Goal: Navigation & Orientation: Find specific page/section

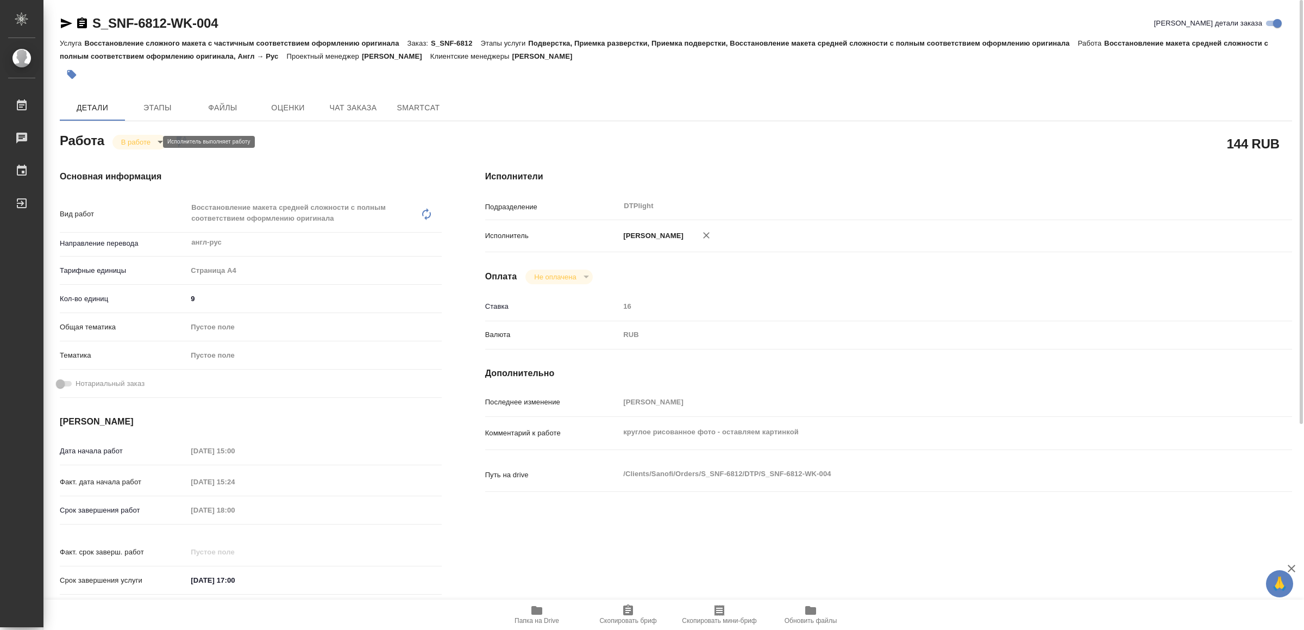
click at [133, 140] on body "🙏 .cls-1 fill:#fff; AWATERA Yamkovenko Vera Работы 0 Чаты График Выйти S_SNF-68…" at bounding box center [652, 315] width 1304 height 630
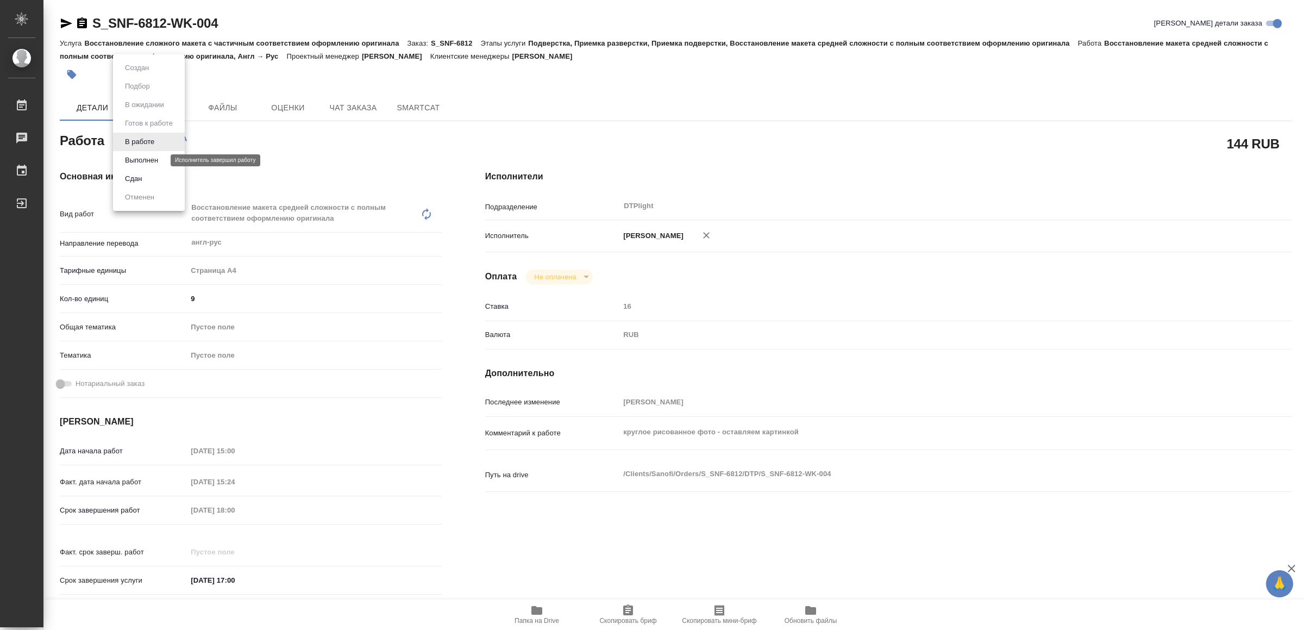
click at [146, 158] on button "Выполнен" at bounding box center [142, 160] width 40 height 12
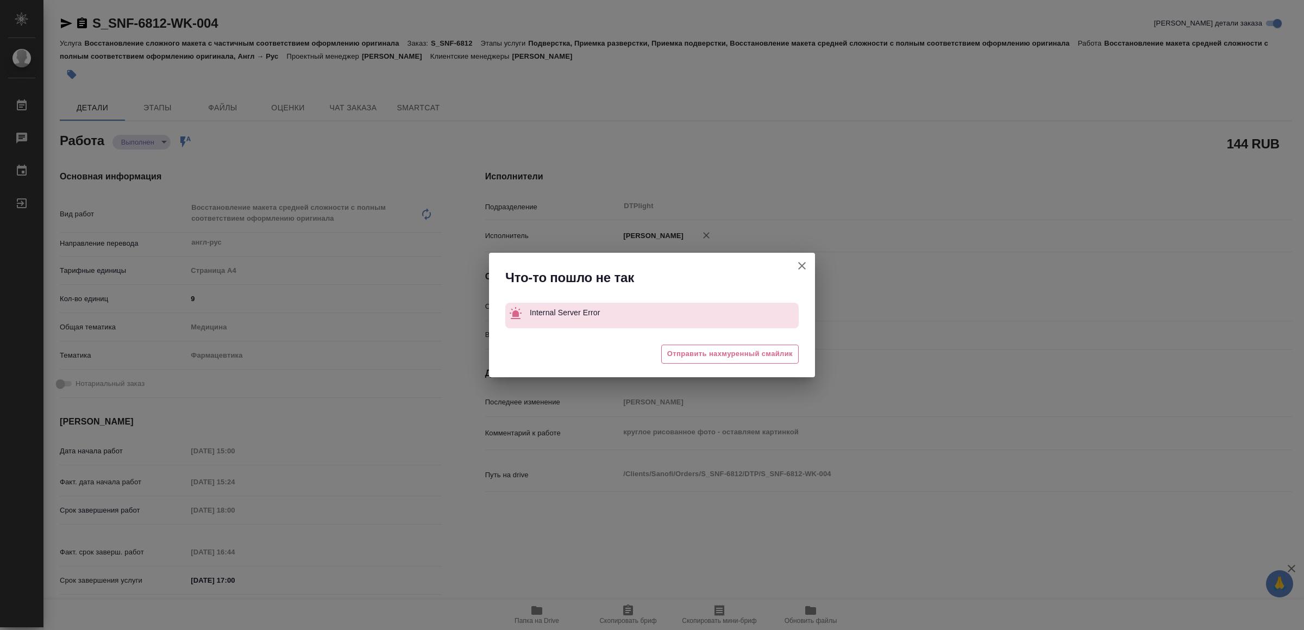
type textarea "x"
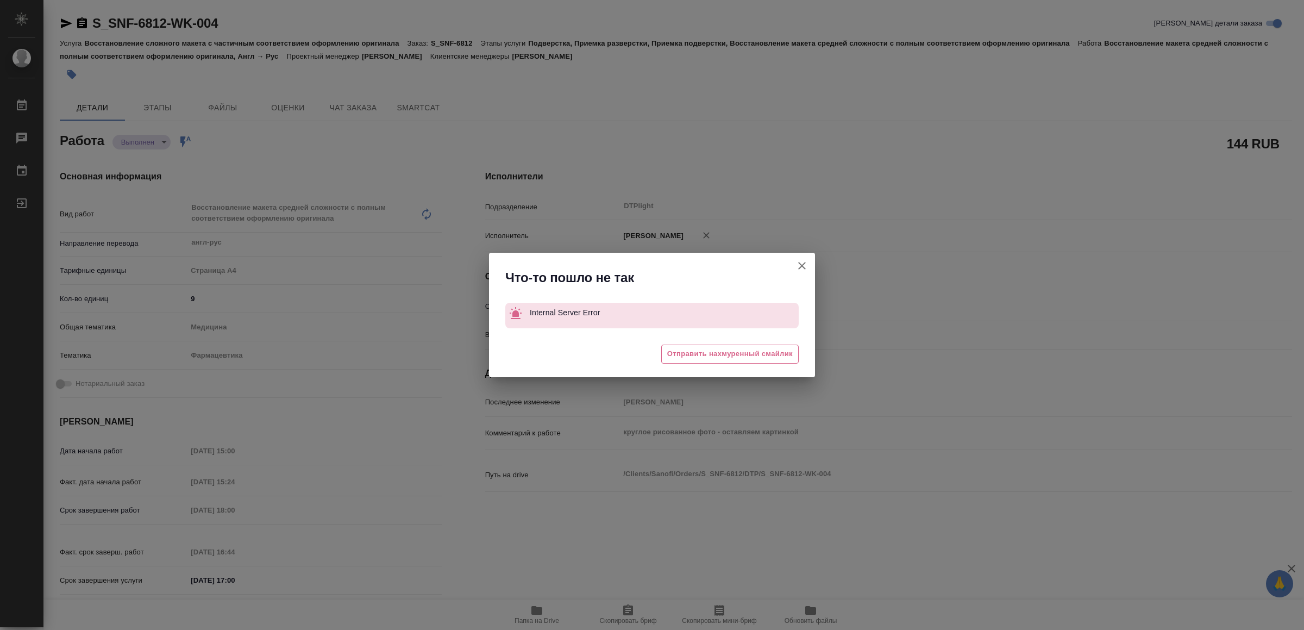
click at [802, 265] on icon "button" at bounding box center [802, 266] width 8 height 8
type textarea "x"
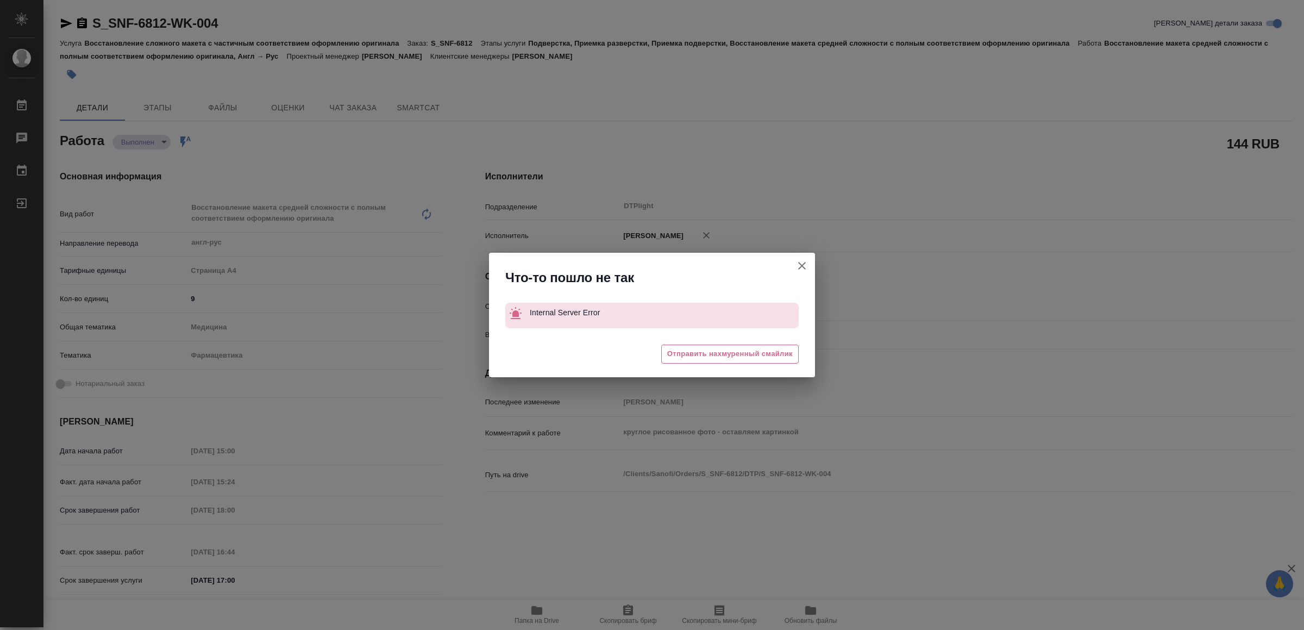
type textarea "x"
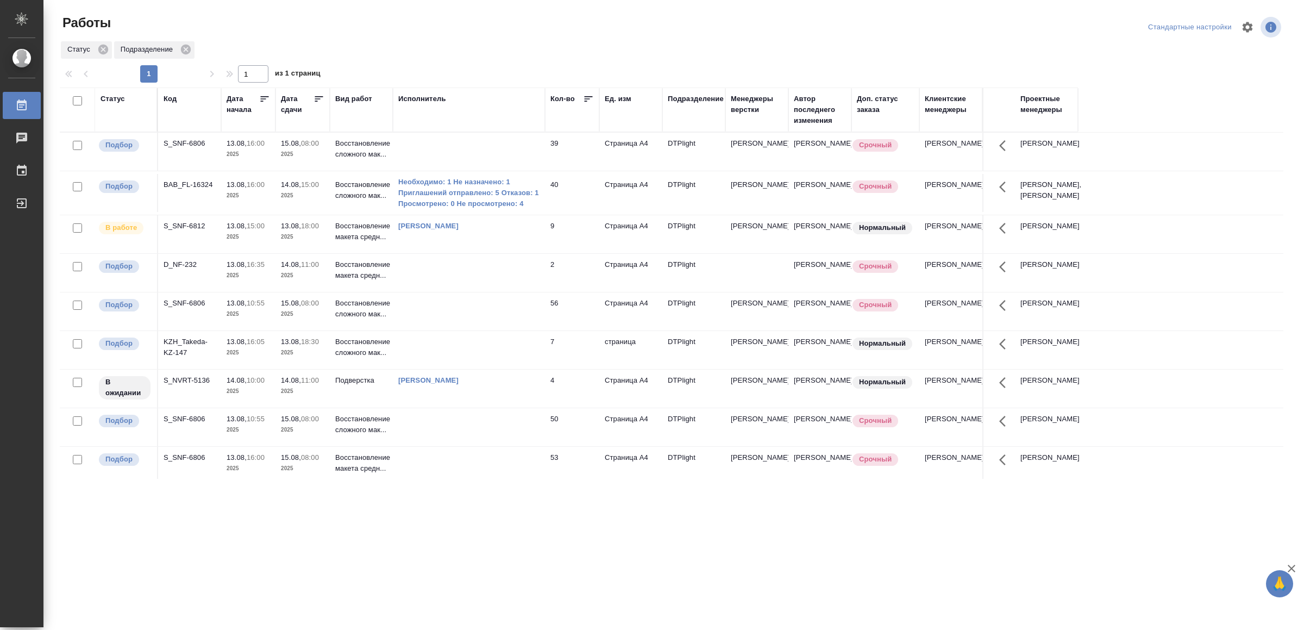
scroll to position [230, 0]
click at [496, 171] on td at bounding box center [469, 152] width 152 height 38
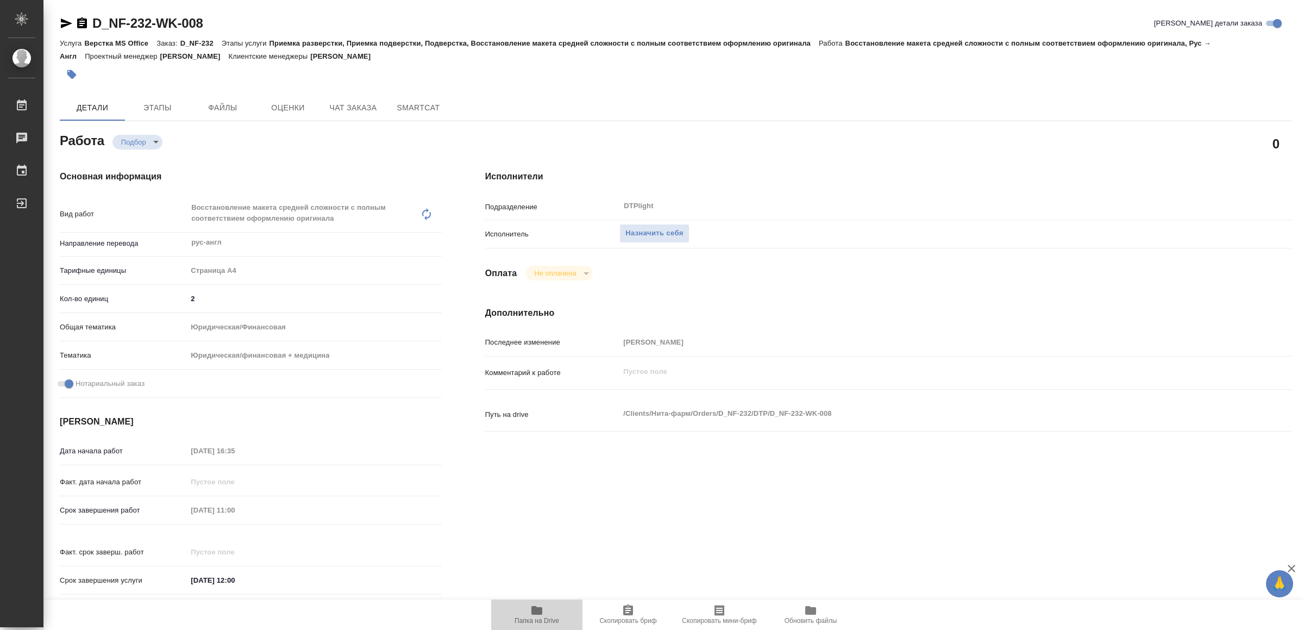
click at [533, 613] on icon "button" at bounding box center [536, 610] width 11 height 9
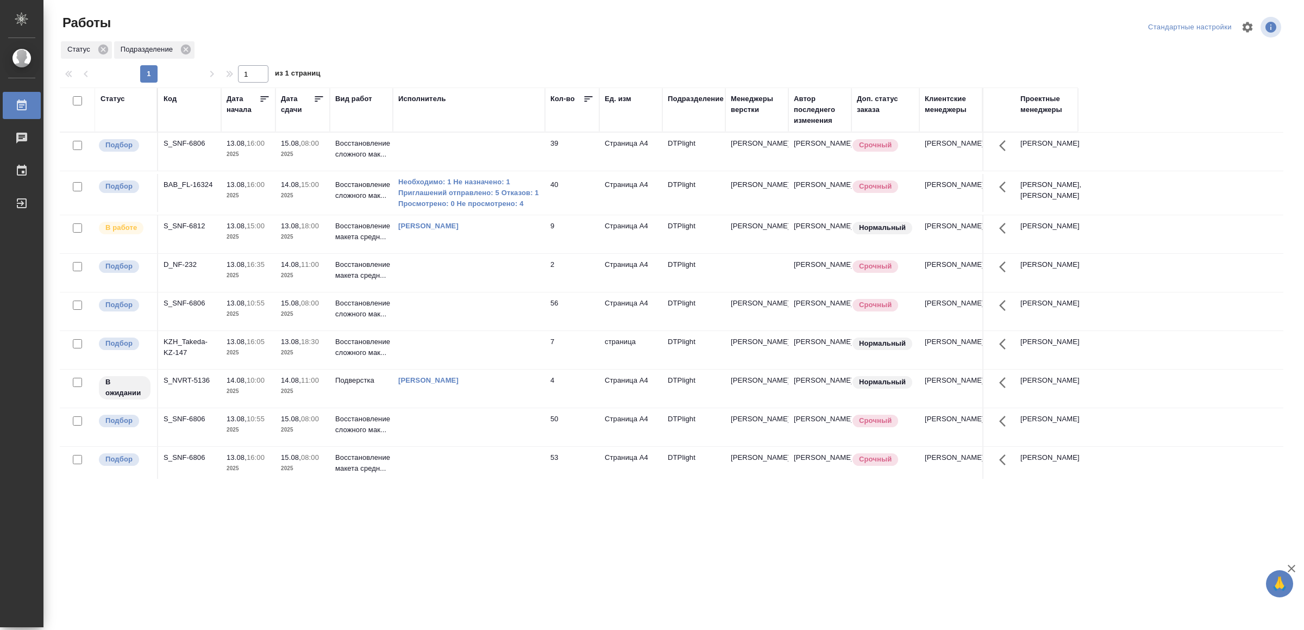
scroll to position [230, 0]
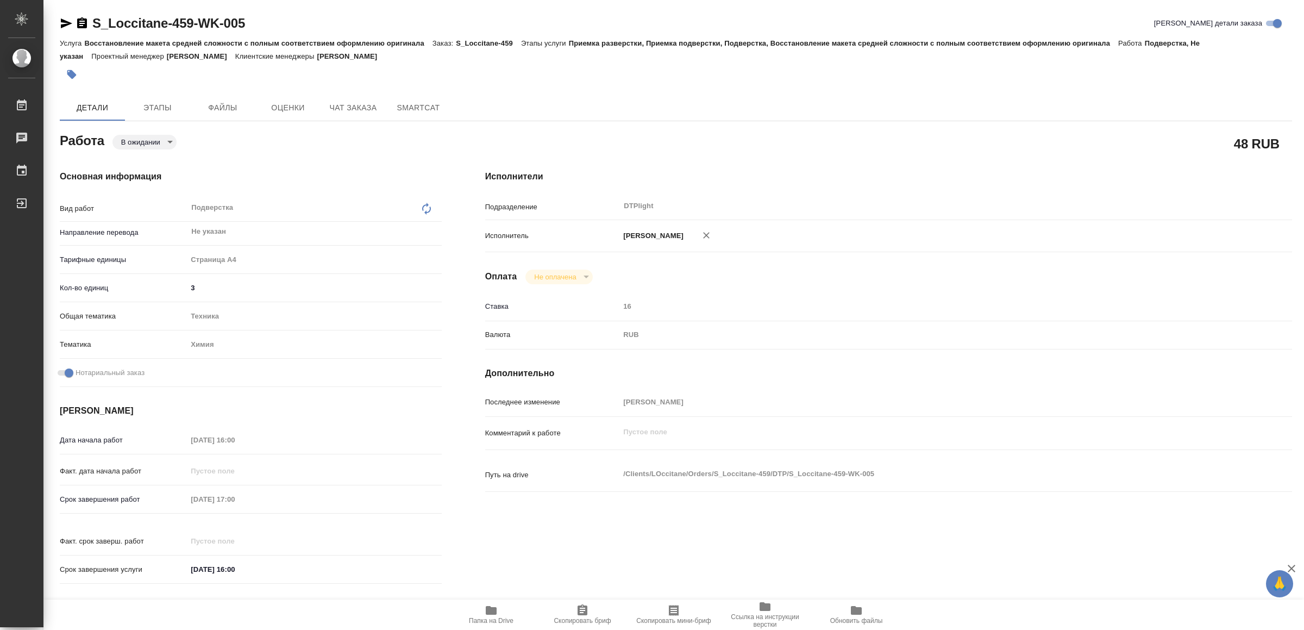
click at [493, 615] on icon "button" at bounding box center [491, 610] width 11 height 9
click at [68, 18] on icon "button" at bounding box center [66, 23] width 13 height 13
click at [64, 21] on icon "button" at bounding box center [66, 23] width 11 height 10
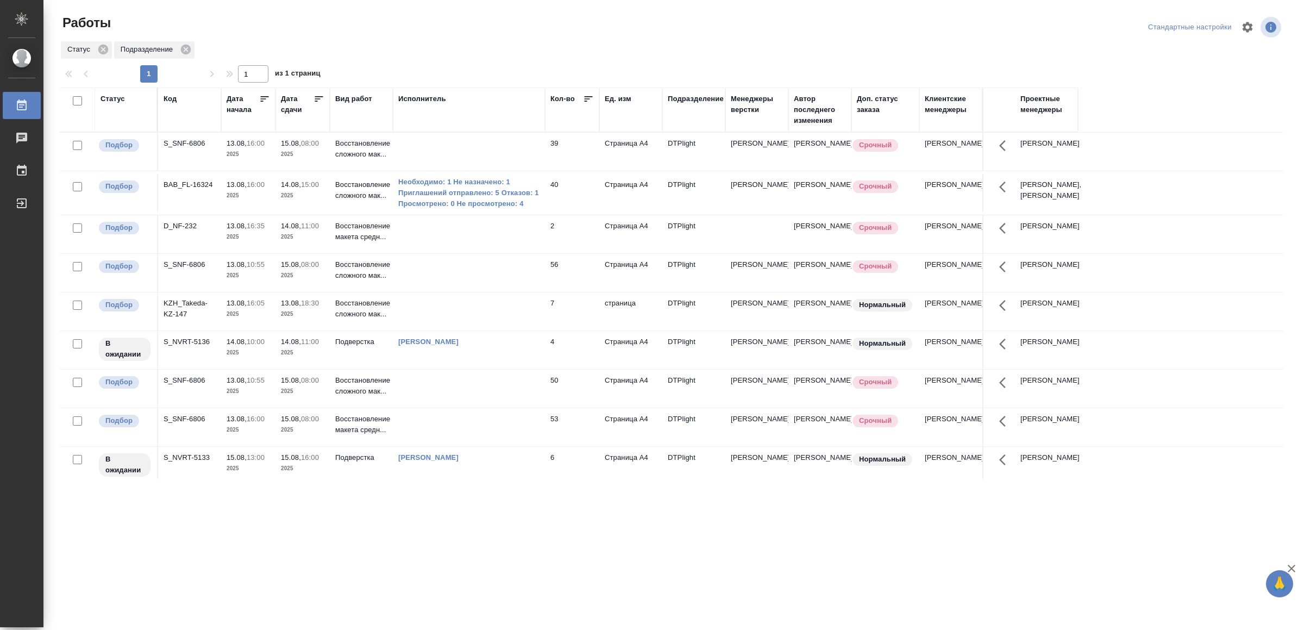
scroll to position [186, 0]
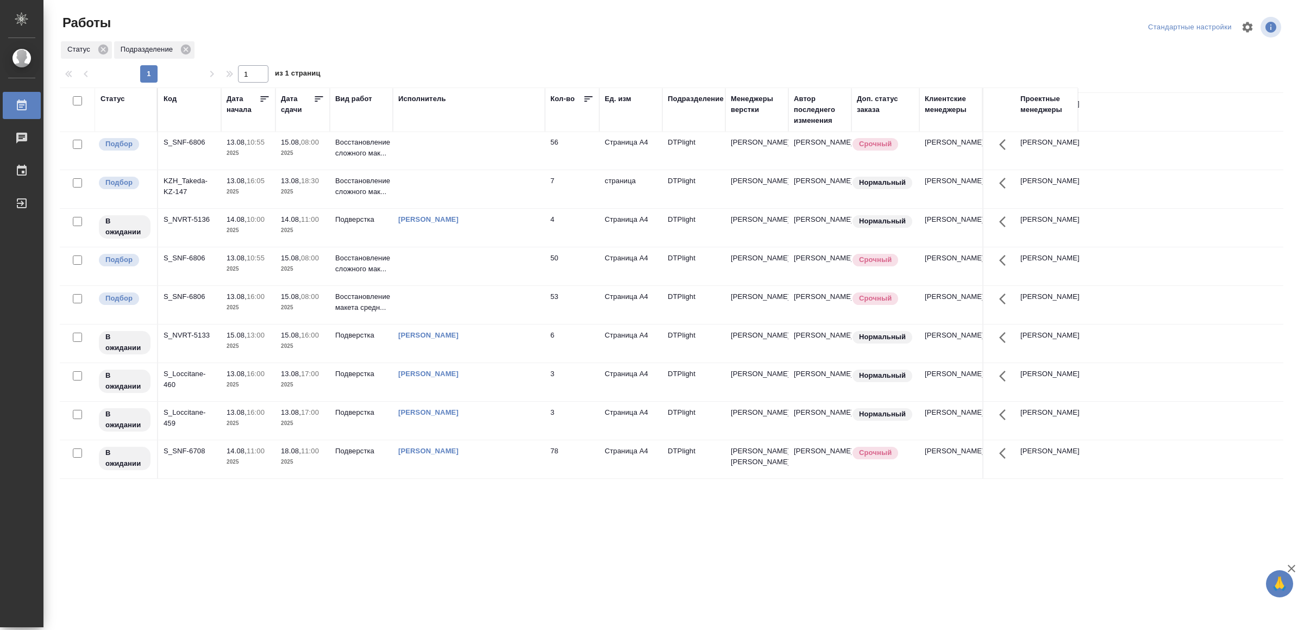
drag, startPoint x: 436, startPoint y: 442, endPoint x: 381, endPoint y: 563, distance: 132.3
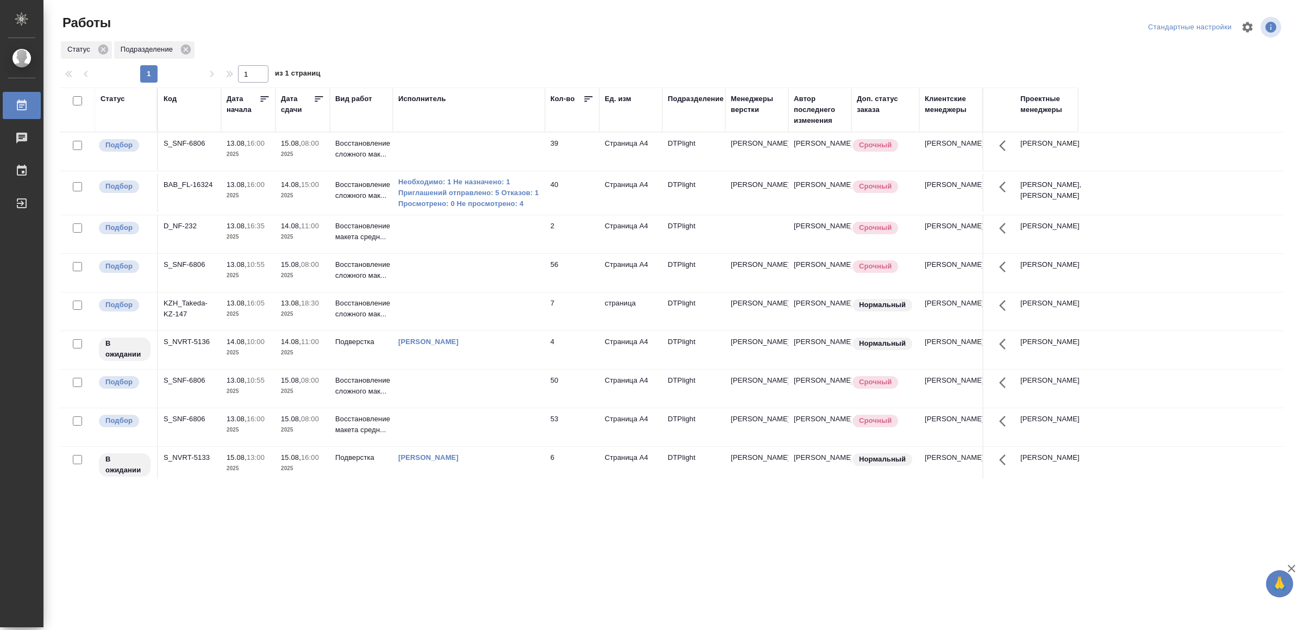
scroll to position [186, 0]
click at [507, 171] on td at bounding box center [469, 152] width 152 height 38
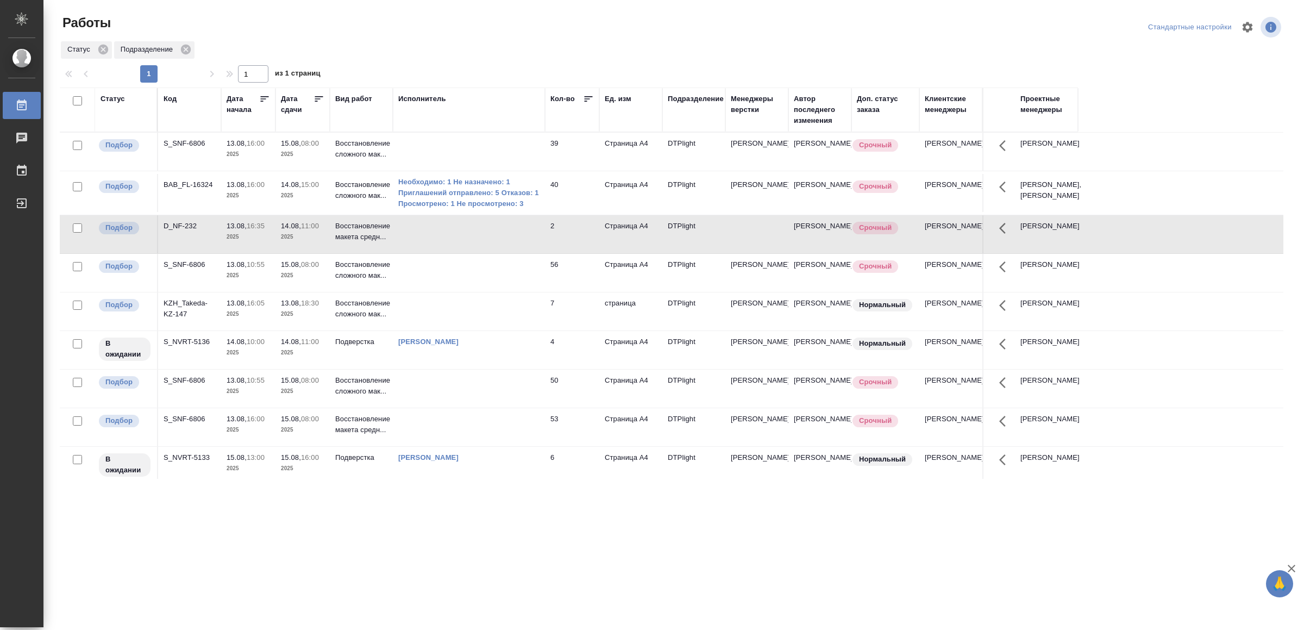
click at [507, 171] on td at bounding box center [469, 152] width 152 height 38
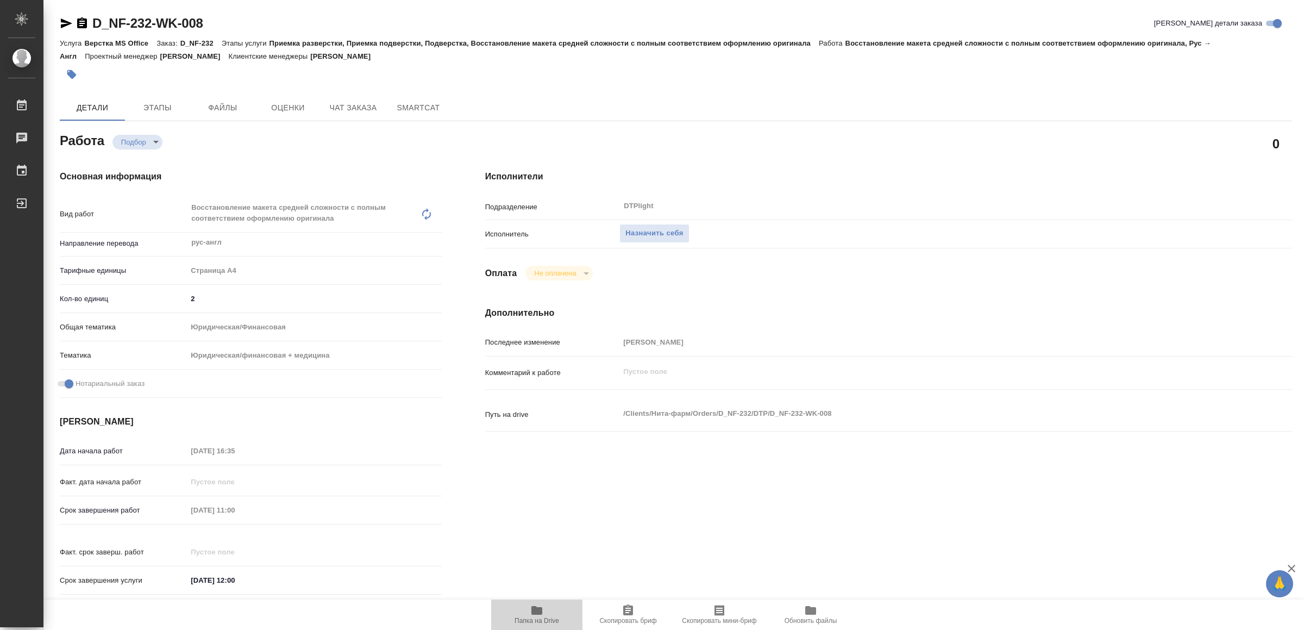
click at [535, 618] on span "Папка на Drive" at bounding box center [537, 621] width 45 height 8
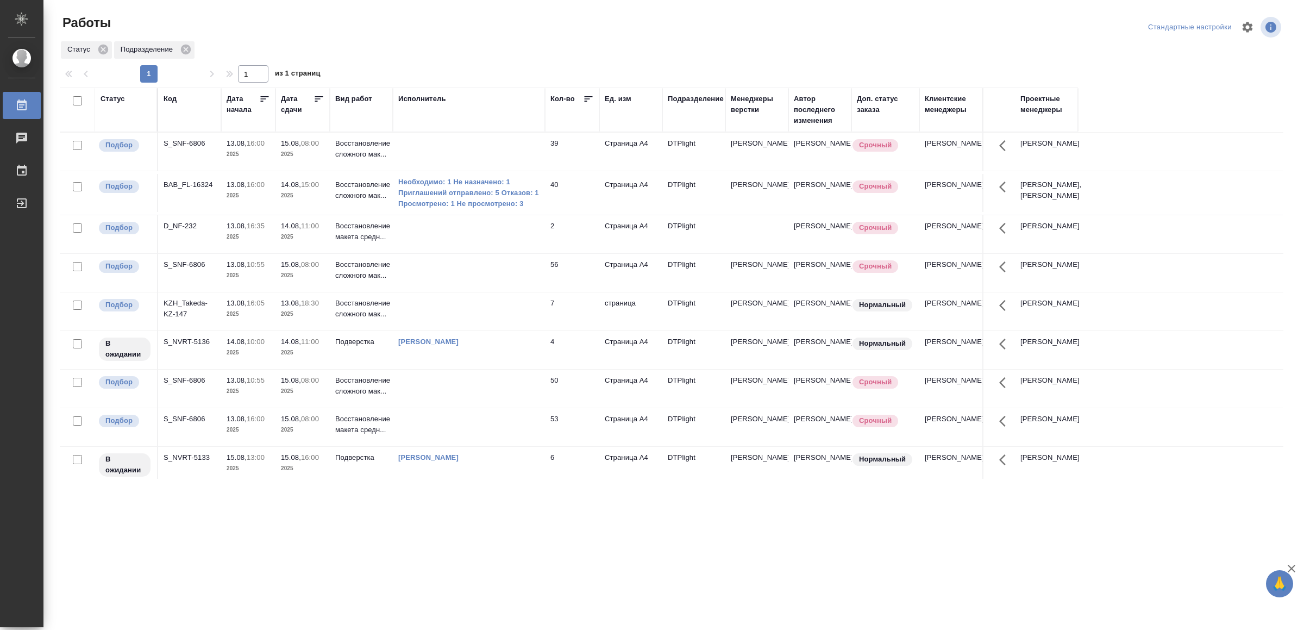
click at [500, 171] on td at bounding box center [469, 152] width 152 height 38
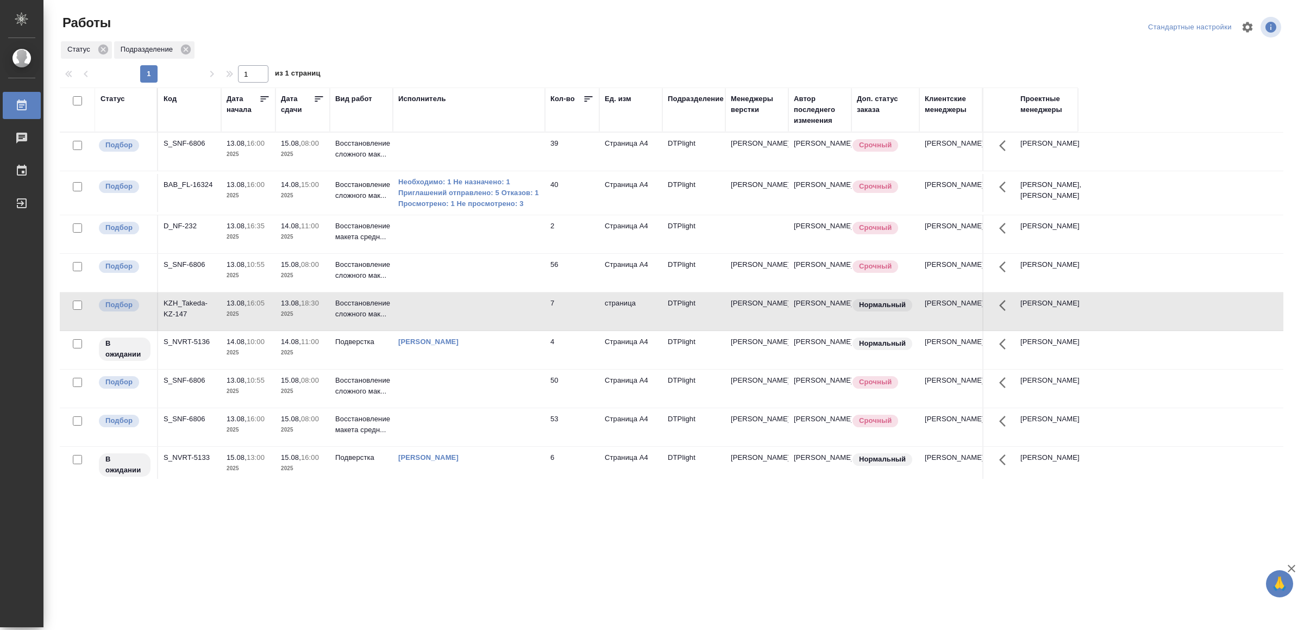
click at [500, 171] on td at bounding box center [469, 152] width 152 height 38
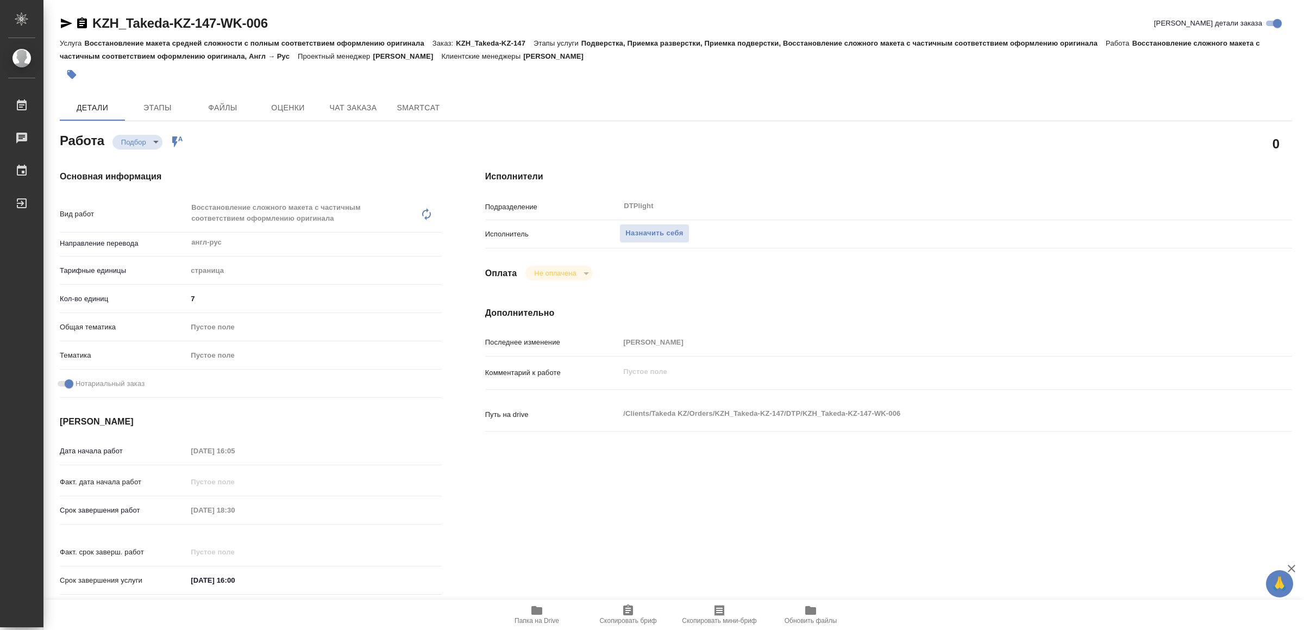
click at [543, 619] on span "Папка на Drive" at bounding box center [537, 621] width 45 height 8
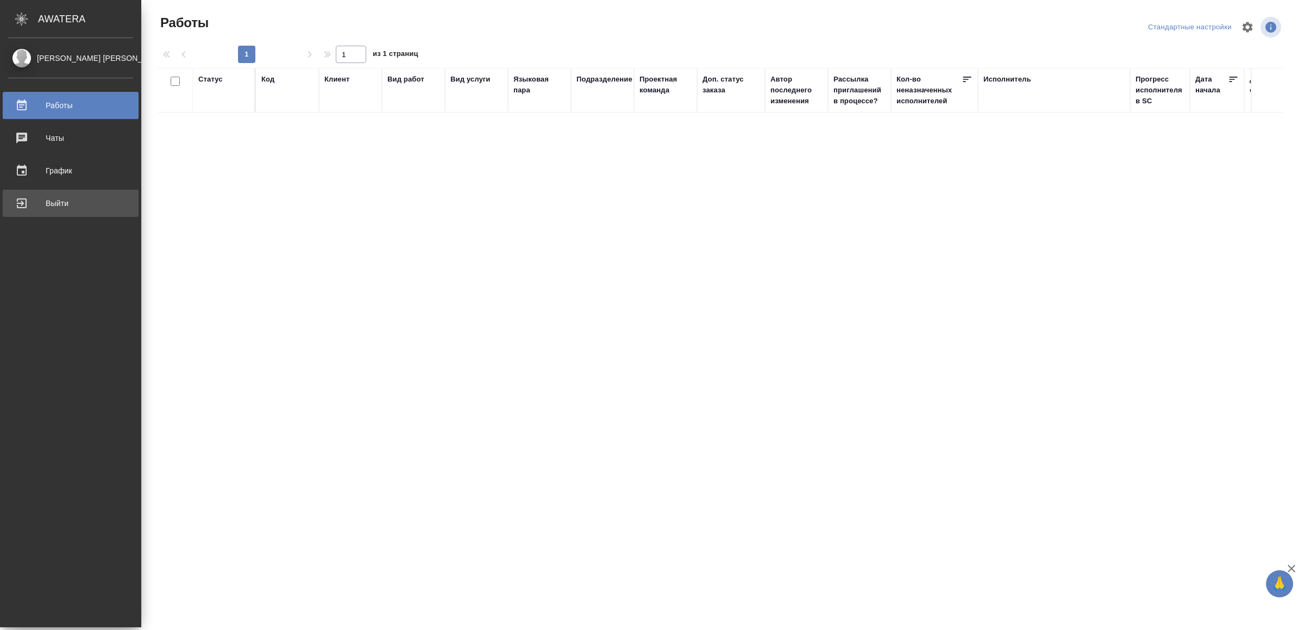
click at [23, 202] on div "Выйти" at bounding box center [70, 203] width 125 height 16
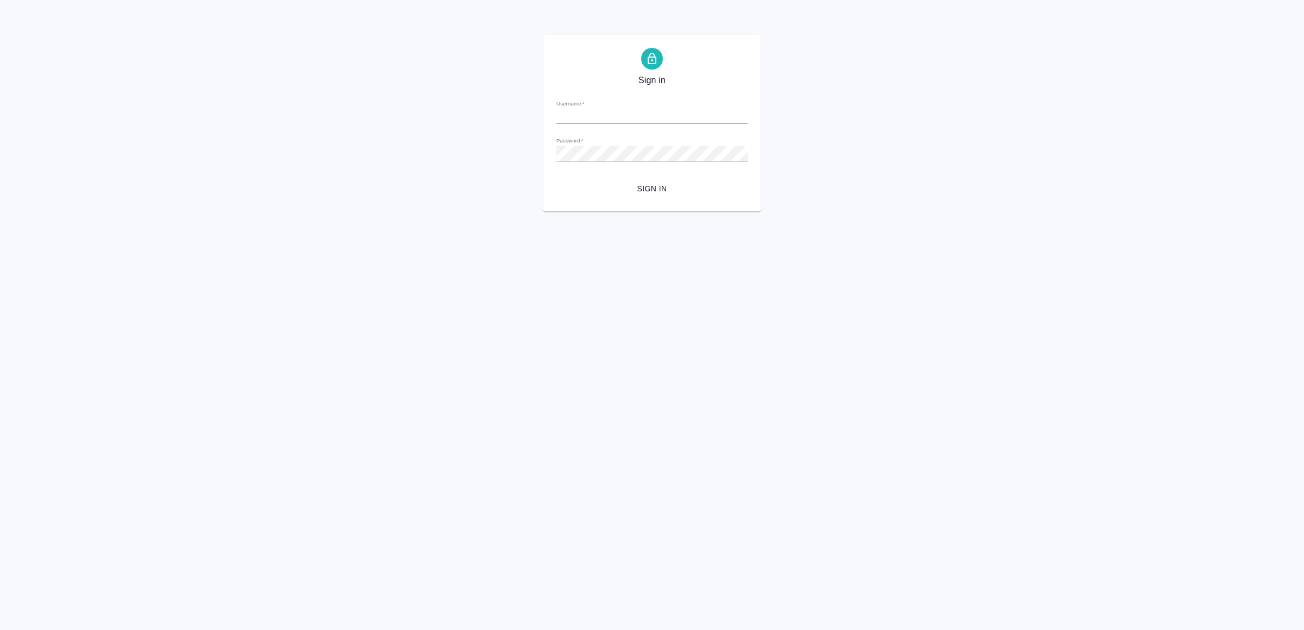
type input "[EMAIL_ADDRESS][DOMAIN_NAME]"
click at [636, 187] on span "Sign in" at bounding box center [652, 189] width 174 height 14
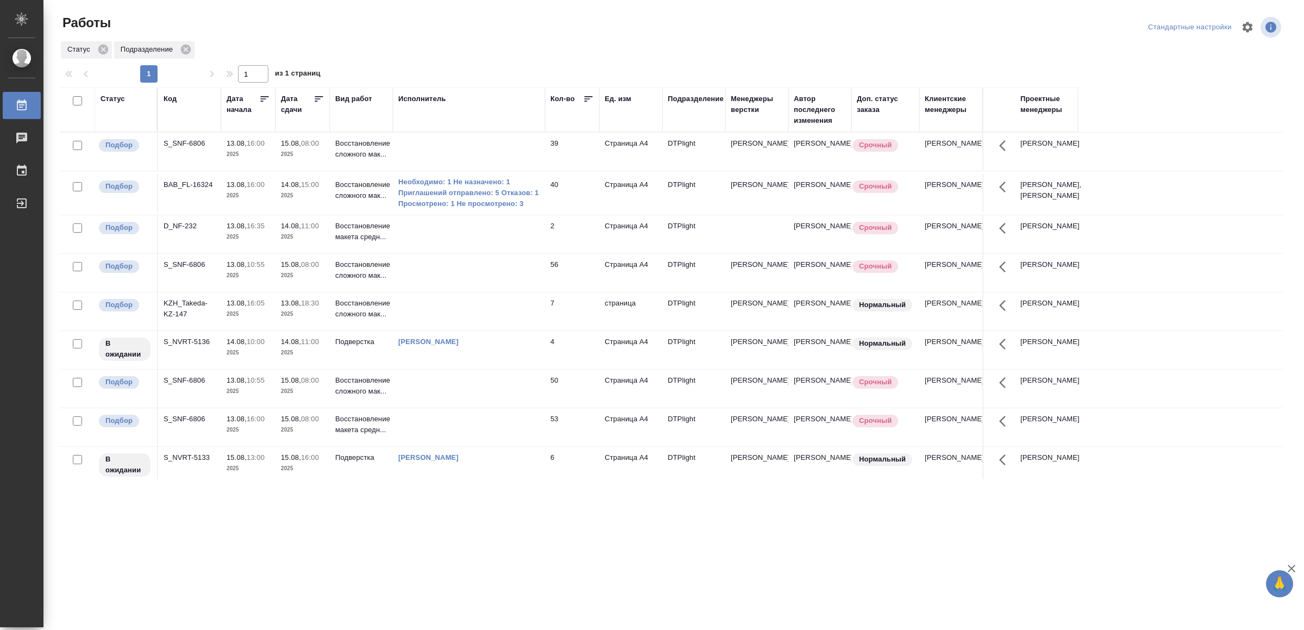
scroll to position [186, 0]
drag, startPoint x: 592, startPoint y: 608, endPoint x: 608, endPoint y: 604, distance: 16.3
